Goal: Task Accomplishment & Management: Manage account settings

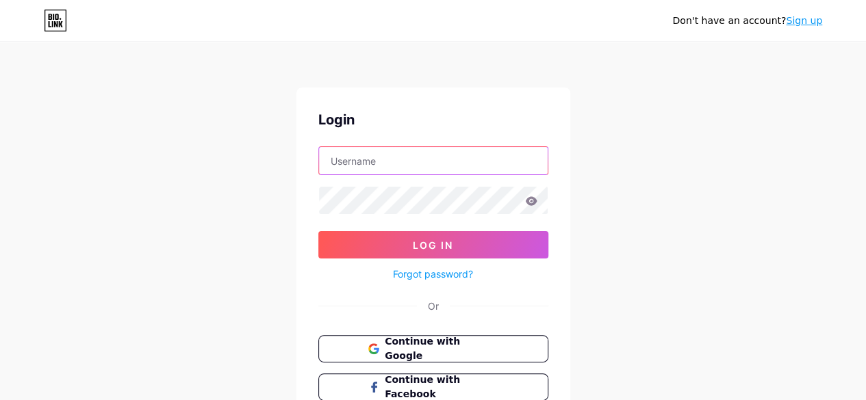
click at [388, 162] on input "text" at bounding box center [433, 160] width 229 height 27
type input "aixqp"
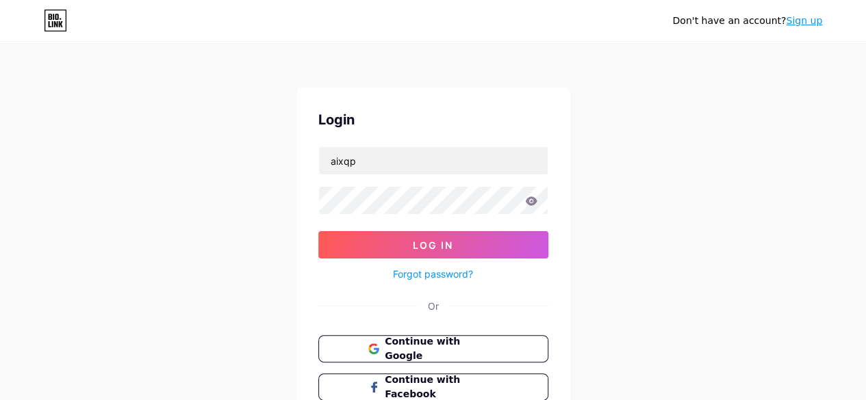
click at [700, 173] on div "Don't have an account? Sign up Login aixqp Log In Forgot password? Or Continue …" at bounding box center [433, 252] width 866 height 505
click at [427, 262] on div "Forgot password?" at bounding box center [433, 271] width 230 height 24
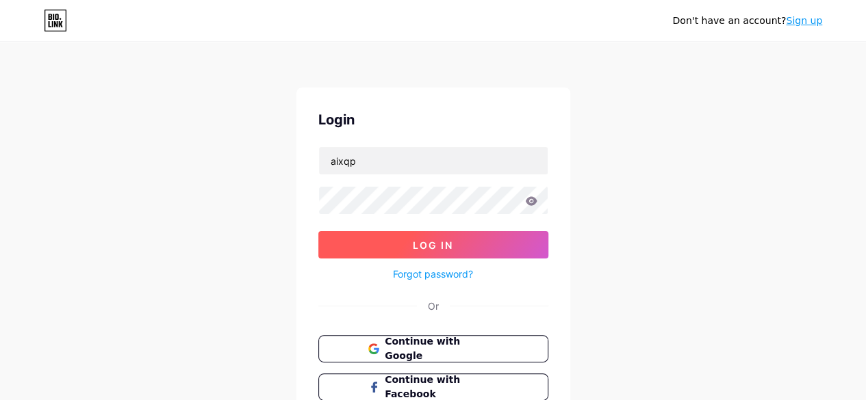
click at [433, 248] on span "Log In" at bounding box center [433, 246] width 40 height 12
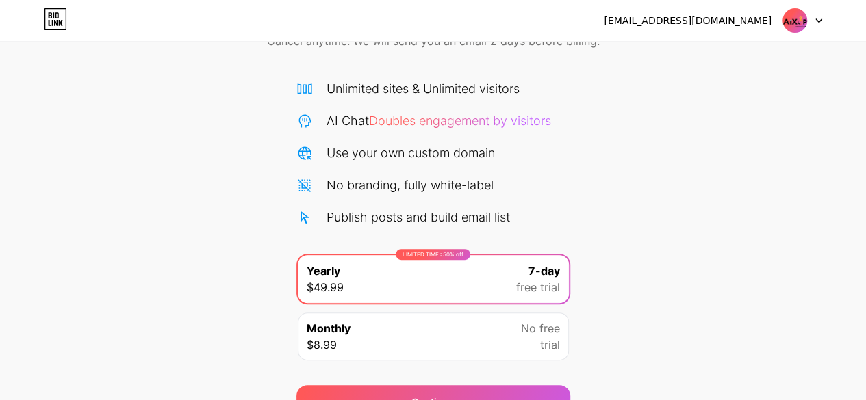
scroll to position [149, 0]
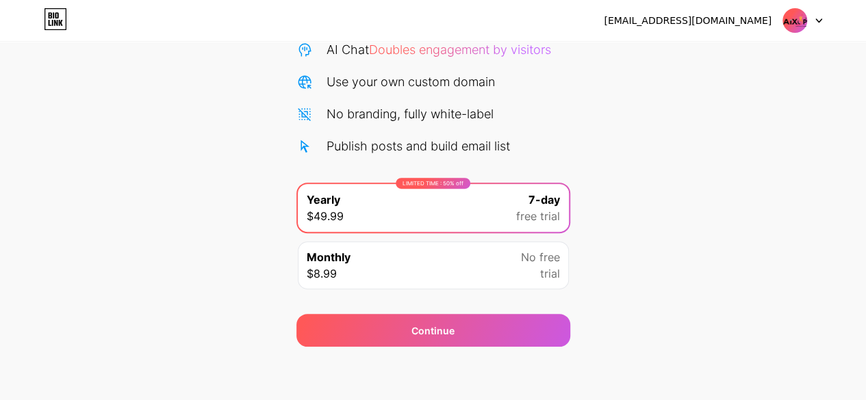
click at [721, 271] on div "Start your 7 day free trial Cancel anytime. We will send you an email 2 days be…" at bounding box center [433, 130] width 866 height 433
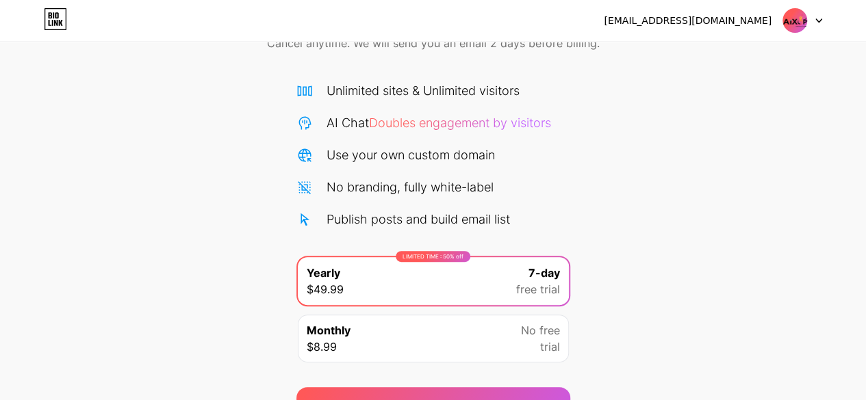
scroll to position [0, 0]
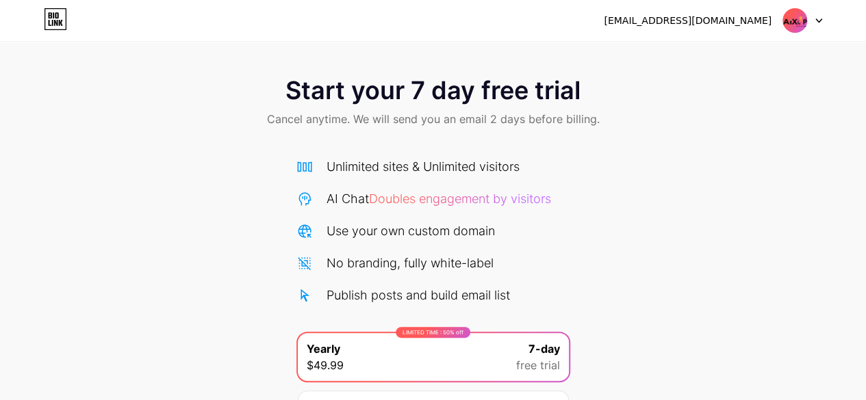
click at [69, 20] on div "[EMAIL_ADDRESS][DOMAIN_NAME] Logout" at bounding box center [433, 20] width 866 height 25
click at [62, 21] on icon at bounding box center [55, 19] width 23 height 22
click at [697, 122] on div "Start your 7 day free trial Cancel anytime. We will send you an email 2 days be…" at bounding box center [433, 103] width 866 height 81
